Goal: Transaction & Acquisition: Book appointment/travel/reservation

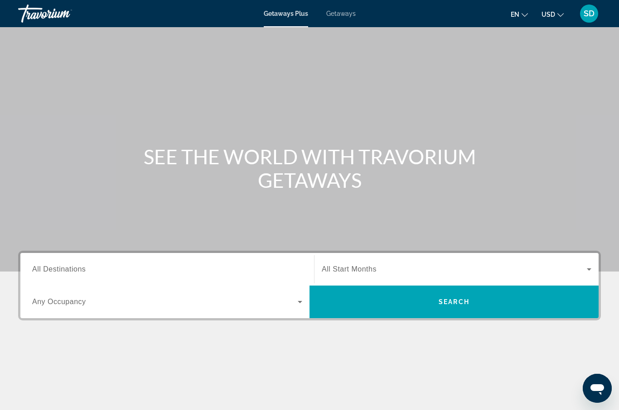
click at [339, 11] on span "Getaways" at bounding box center [340, 13] width 29 height 7
click at [73, 271] on span "All Destinations" at bounding box center [58, 269] width 53 height 8
click at [73, 271] on input "Destination All Destinations" at bounding box center [167, 270] width 270 height 11
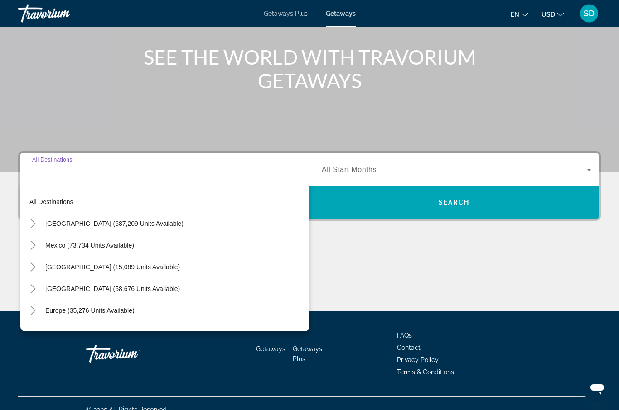
scroll to position [111, 0]
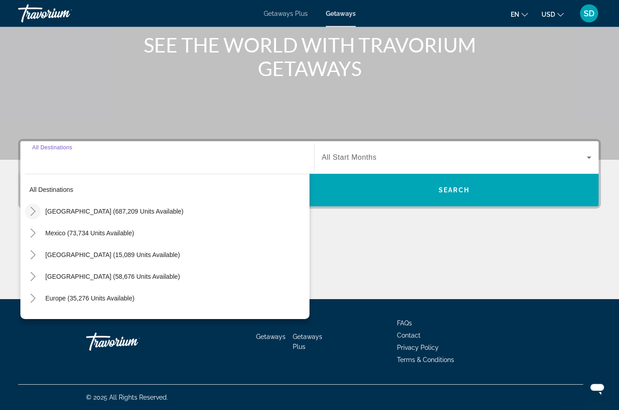
click at [29, 215] on icon "Toggle United States (687,209 units available)" at bounding box center [33, 211] width 9 height 9
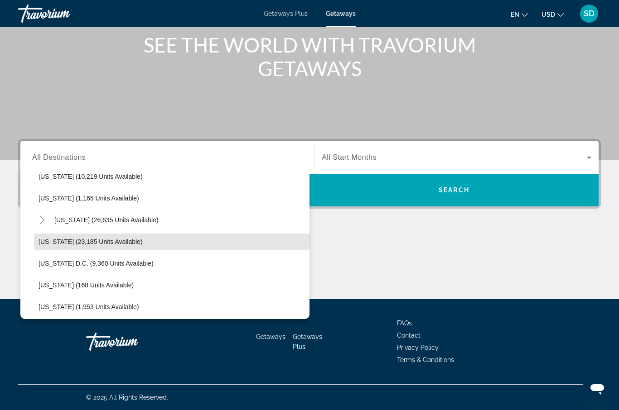
scroll to position [869, 0]
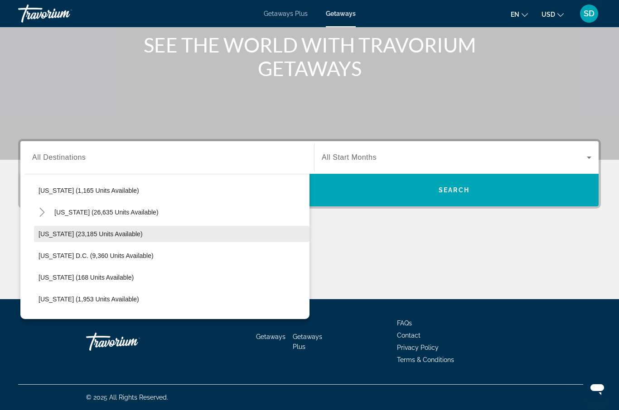
click at [125, 234] on span "[US_STATE] (23,185 units available)" at bounding box center [91, 234] width 104 height 7
type input "**********"
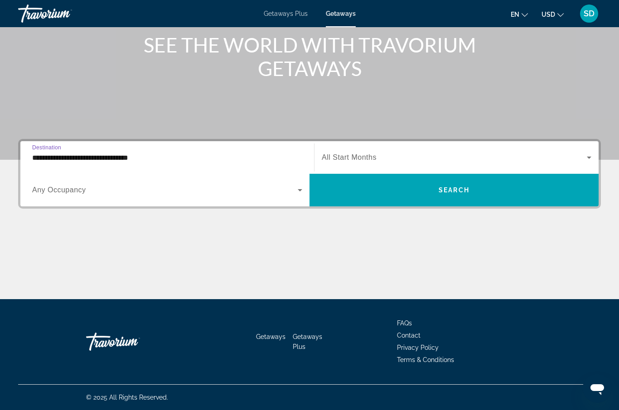
click at [586, 157] on icon "Search widget" at bounding box center [588, 157] width 11 height 11
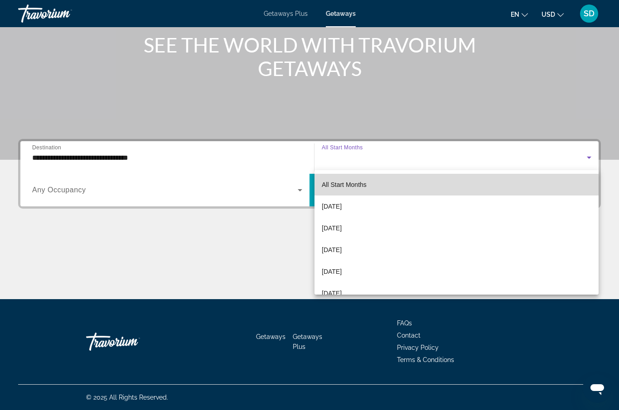
click at [419, 185] on mat-option "All Start Months" at bounding box center [456, 185] width 284 height 22
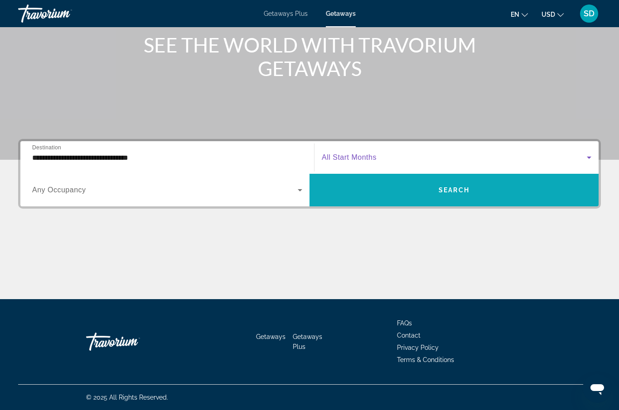
click at [434, 196] on span "Search widget" at bounding box center [453, 190] width 289 height 22
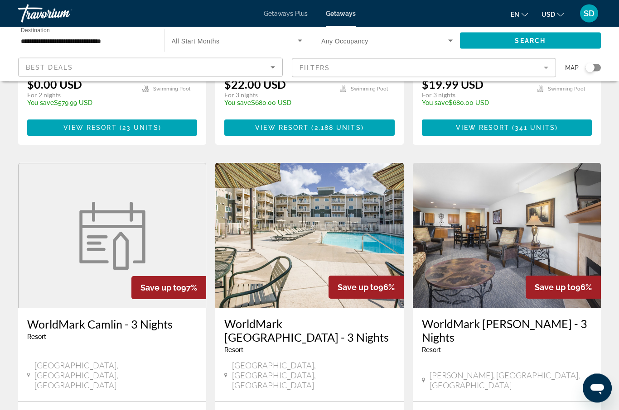
scroll to position [633, 0]
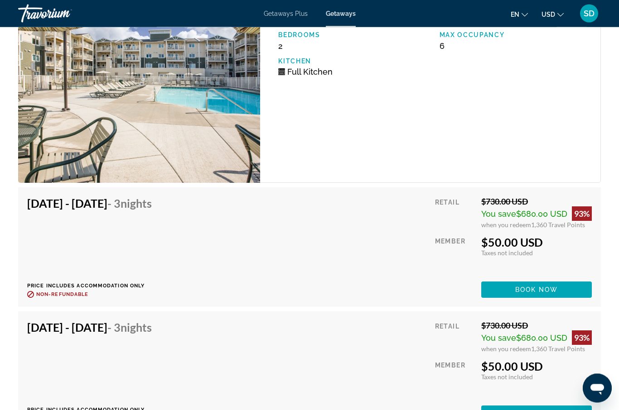
scroll to position [1900, 0]
click at [540, 289] on span "Book now" at bounding box center [536, 289] width 43 height 7
